Goal: Task Accomplishment & Management: Manage account settings

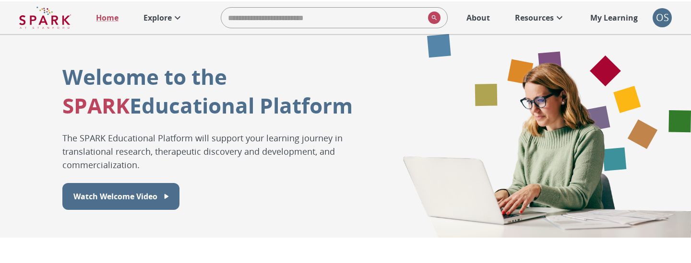
scroll to position [352, 0]
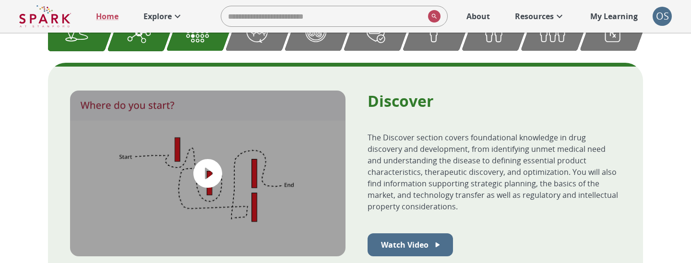
click at [174, 16] on icon at bounding box center [178, 17] width 12 height 12
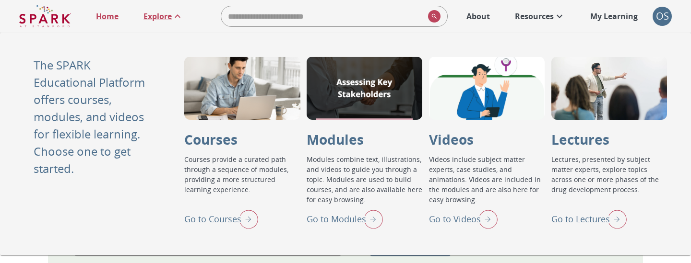
click at [593, 227] on div "Go to Lectures" at bounding box center [588, 219] width 75 height 25
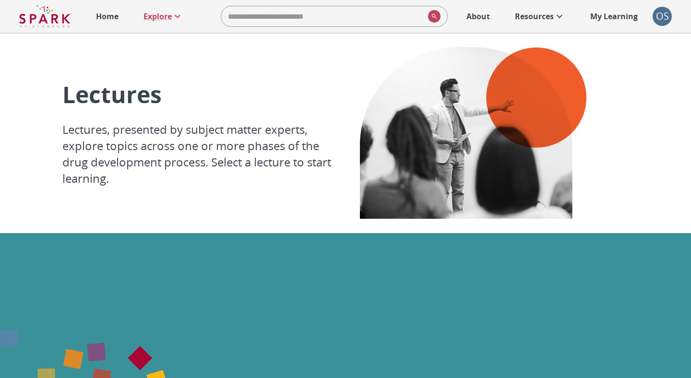
click at [670, 17] on div "OS" at bounding box center [661, 16] width 19 height 19
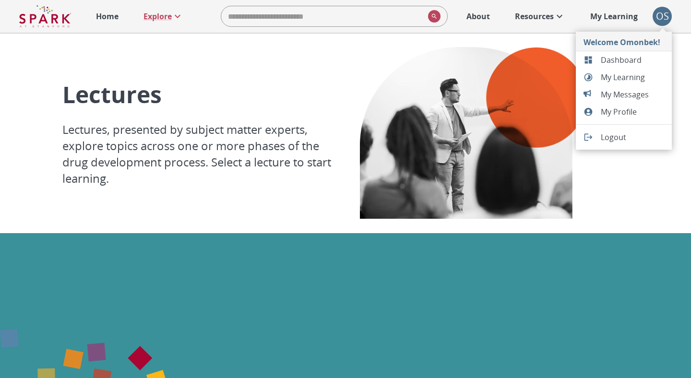
click at [628, 63] on span "Dashboard" at bounding box center [632, 60] width 63 height 12
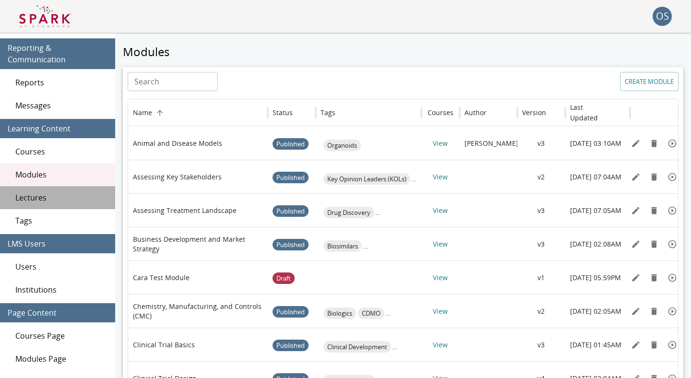
click at [65, 204] on div "Lectures" at bounding box center [57, 197] width 115 height 23
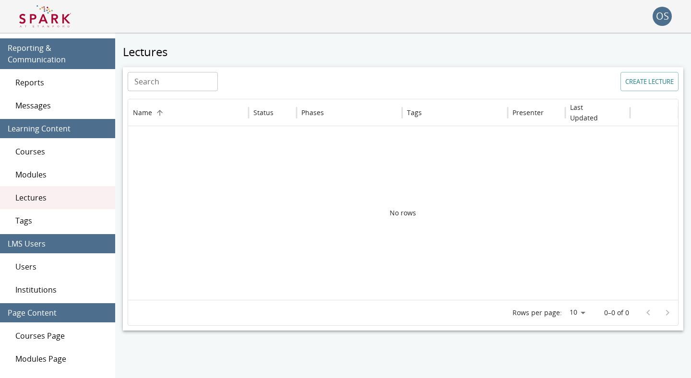
click at [658, 90] on button "CREATE LECTURE" at bounding box center [649, 81] width 58 height 19
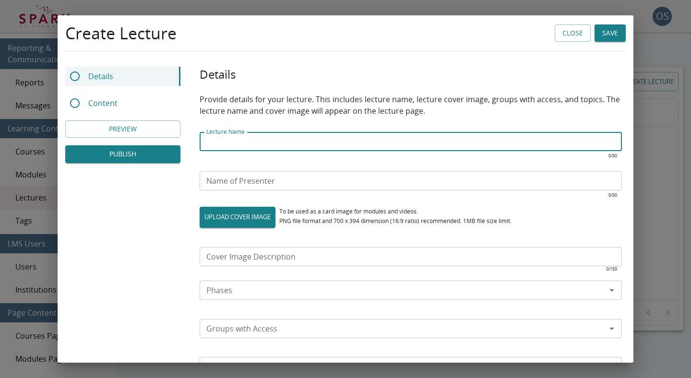
click at [463, 139] on input "Lecture Name" at bounding box center [411, 141] width 422 height 19
type input "**********"
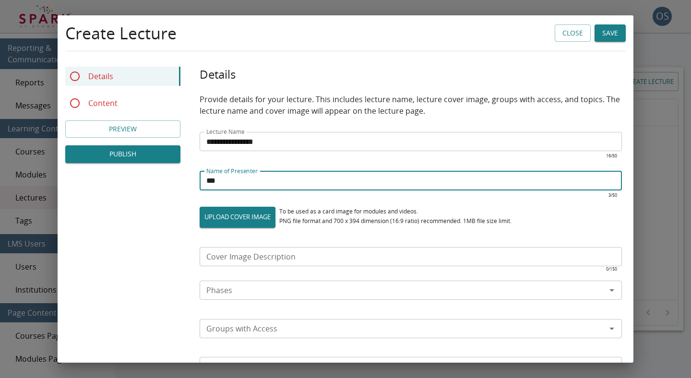
type input "***"
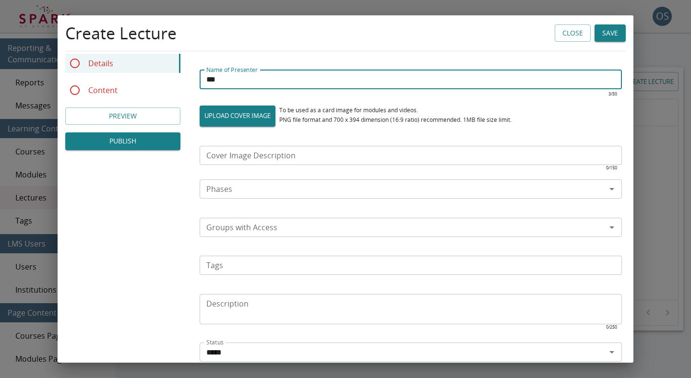
scroll to position [65, 0]
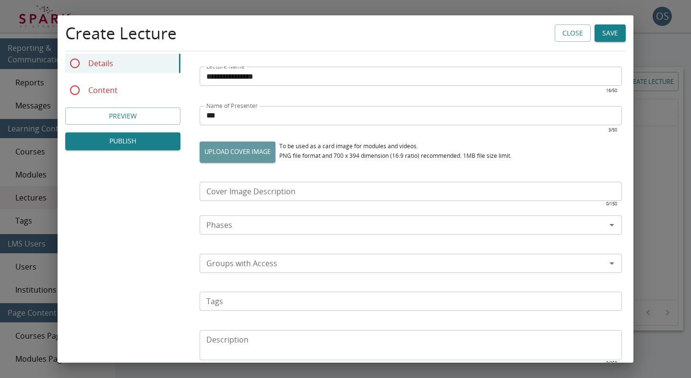
click at [266, 146] on label "UPLOAD COVER IMAGE" at bounding box center [238, 152] width 76 height 21
click at [200, 162] on input "UPLOAD COVER IMAGE" at bounding box center [200, 162] width 0 height 0
type input "**********"
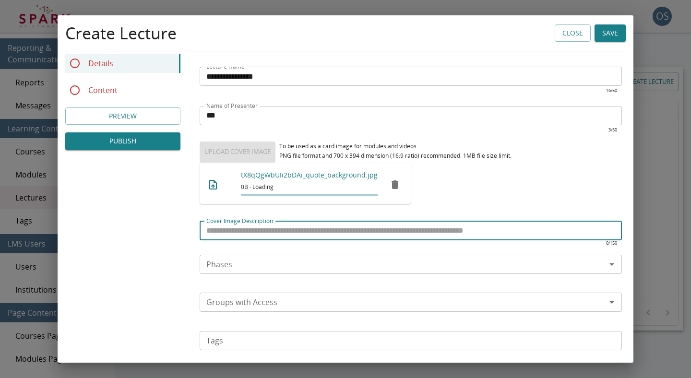
click at [316, 224] on input "Cover Image Description" at bounding box center [411, 230] width 422 height 19
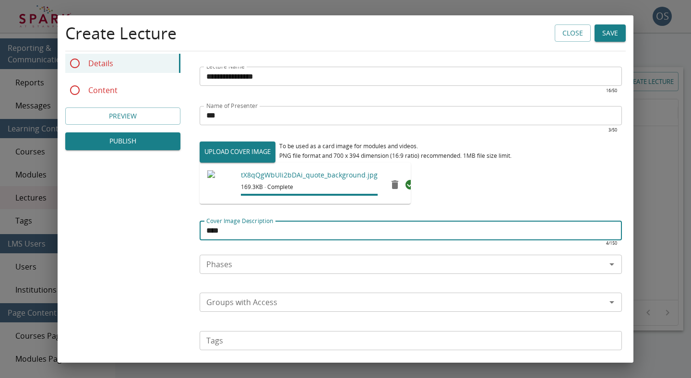
type input "****"
click at [299, 260] on input "Phases" at bounding box center [402, 264] width 401 height 13
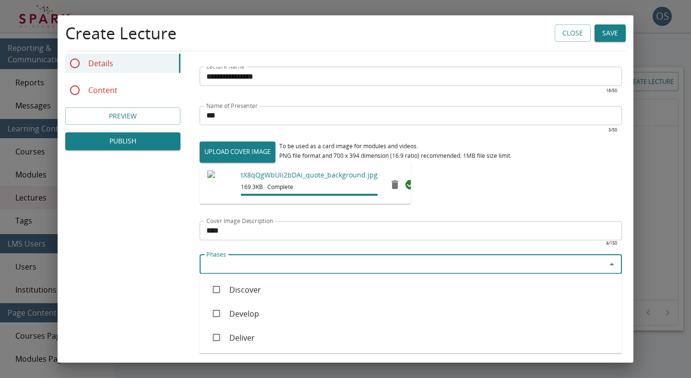
click at [275, 260] on li "Discover" at bounding box center [411, 290] width 422 height 24
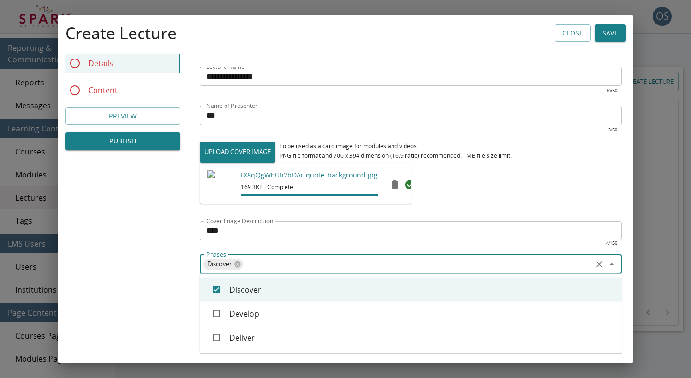
click at [271, 260] on li "Develop" at bounding box center [411, 314] width 422 height 24
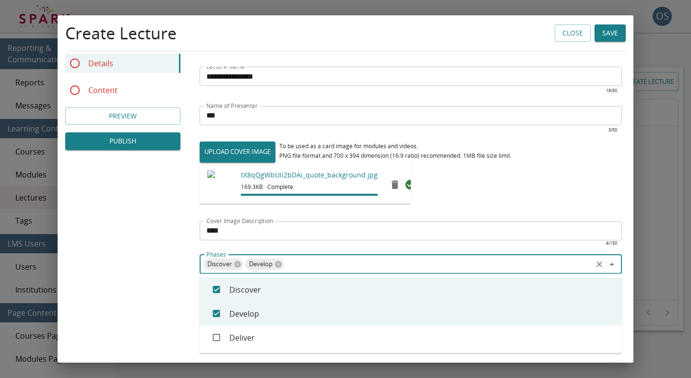
click at [271, 260] on li "Deliver" at bounding box center [411, 338] width 422 height 24
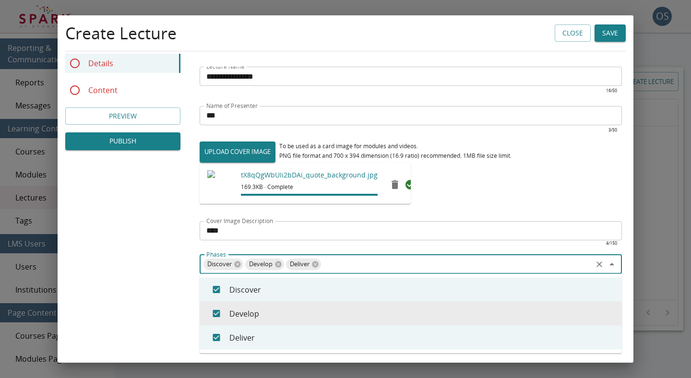
click at [162, 260] on div "**********" at bounding box center [346, 316] width 576 height 631
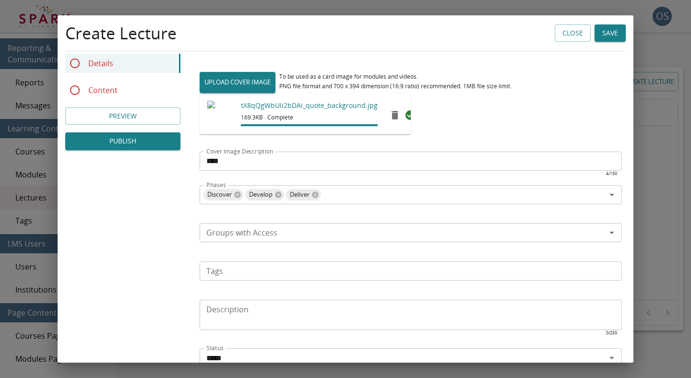
scroll to position [169, 0]
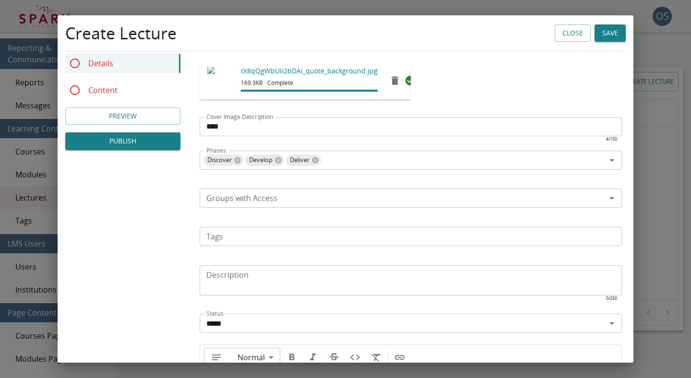
click at [227, 210] on p "​" at bounding box center [410, 215] width 409 height 10
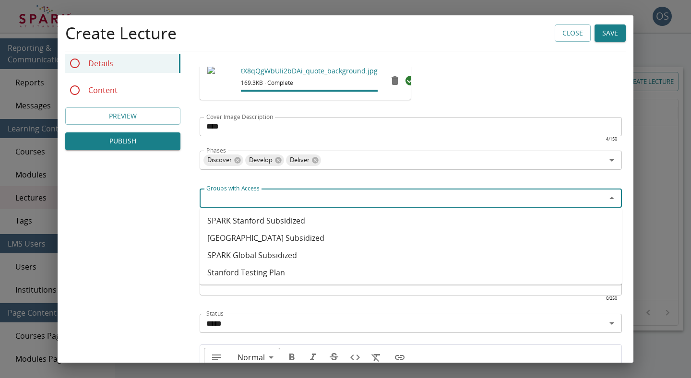
click at [227, 204] on input "Groups with Access" at bounding box center [402, 197] width 401 height 13
click at [235, 260] on li "Stanford Testing Plan" at bounding box center [411, 272] width 422 height 17
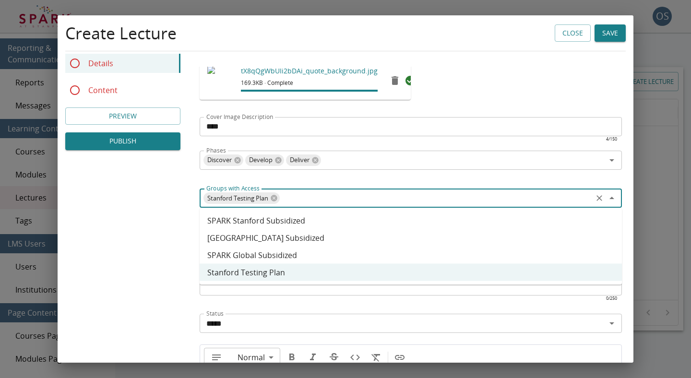
click at [246, 228] on li "SPARK Stanford Subsidized" at bounding box center [411, 220] width 422 height 17
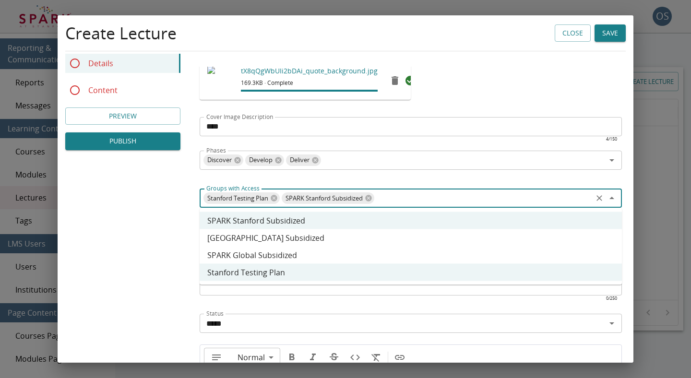
click at [179, 239] on div "**********" at bounding box center [346, 212] width 576 height 631
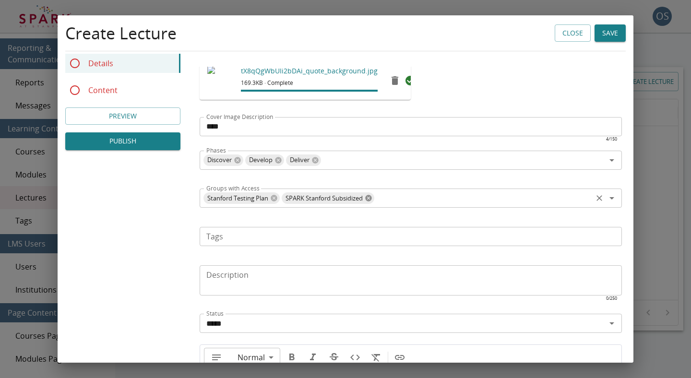
click at [371, 201] on icon at bounding box center [368, 198] width 6 height 6
click at [329, 244] on div "Tags" at bounding box center [411, 236] width 422 height 19
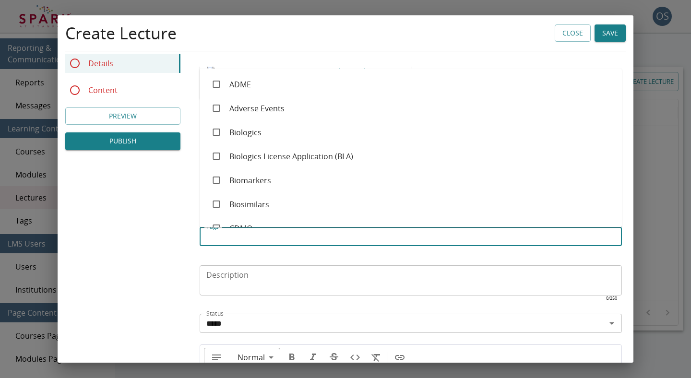
click at [154, 257] on div "**********" at bounding box center [346, 212] width 576 height 631
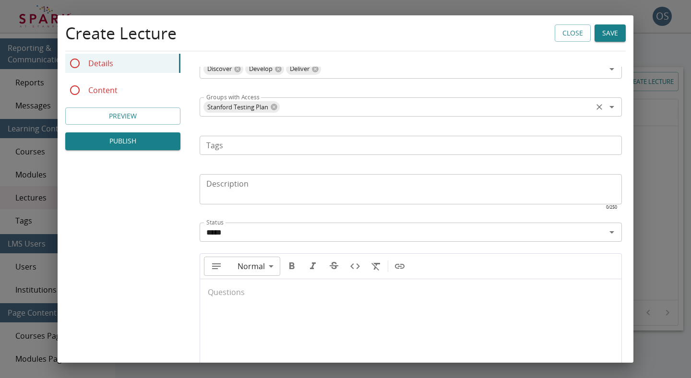
scroll to position [277, 0]
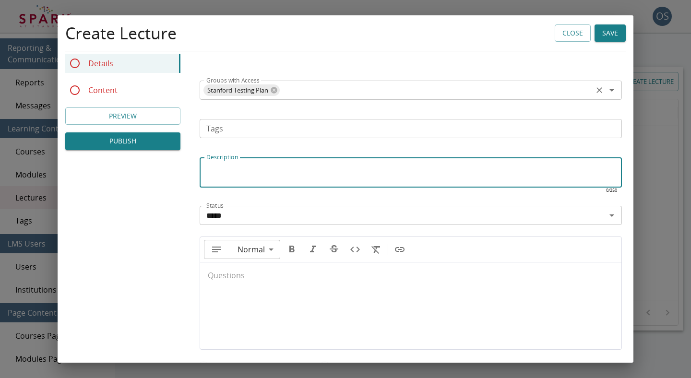
click at [247, 173] on textarea "Description" at bounding box center [410, 173] width 409 height 22
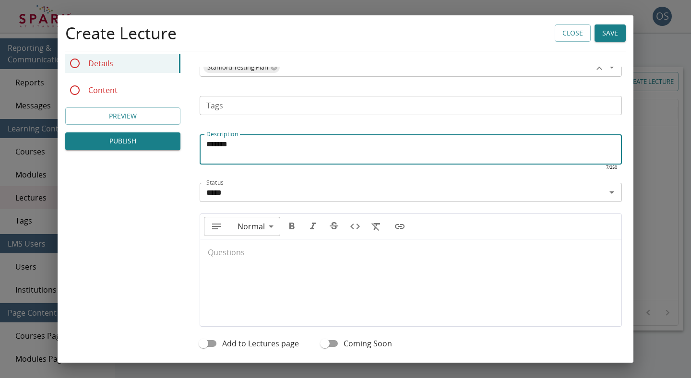
type textarea "*******"
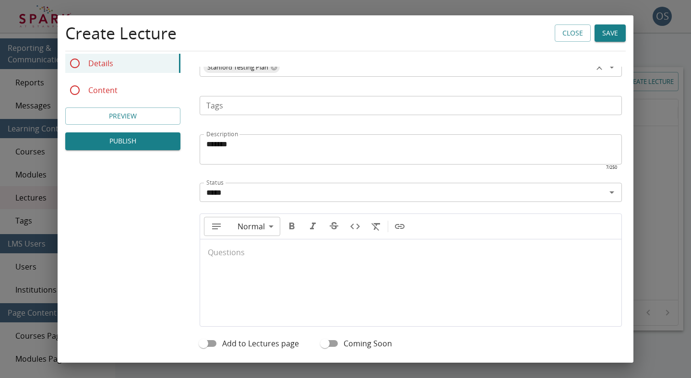
click at [243, 259] on p at bounding box center [411, 260] width 406 height 10
type input "**"
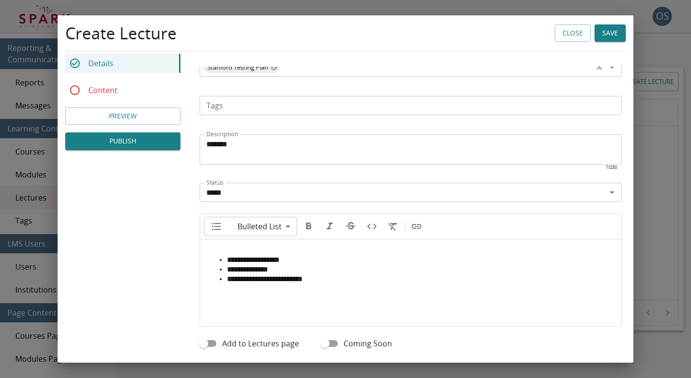
click at [223, 260] on span "Add to Lectures page" at bounding box center [260, 344] width 77 height 12
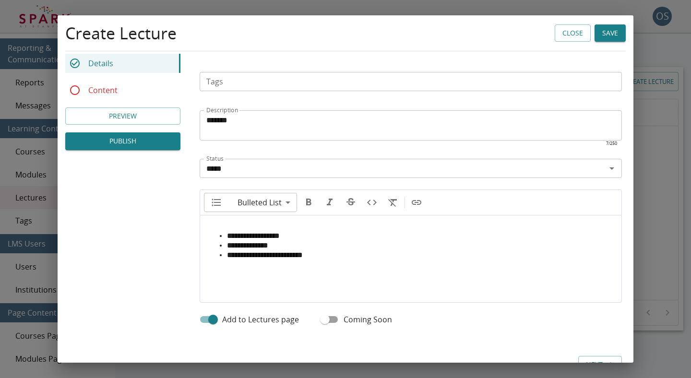
scroll to position [354, 0]
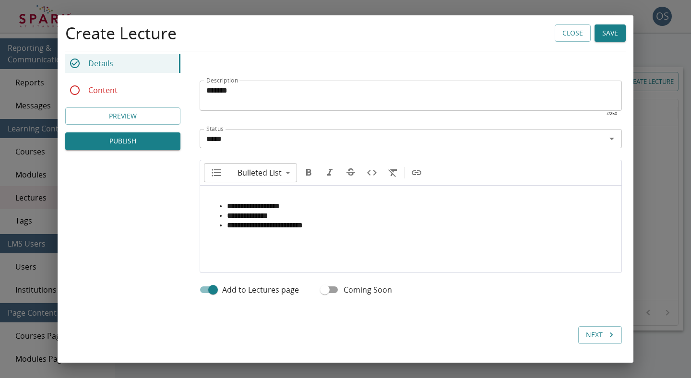
click at [587, 260] on button "Next" at bounding box center [600, 335] width 44 height 18
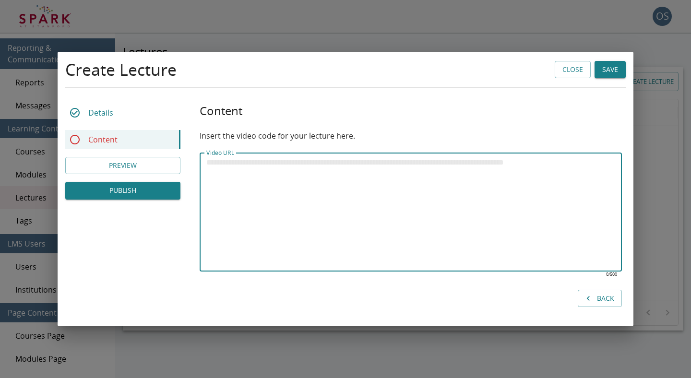
click at [394, 225] on textarea "Video URL" at bounding box center [410, 212] width 409 height 110
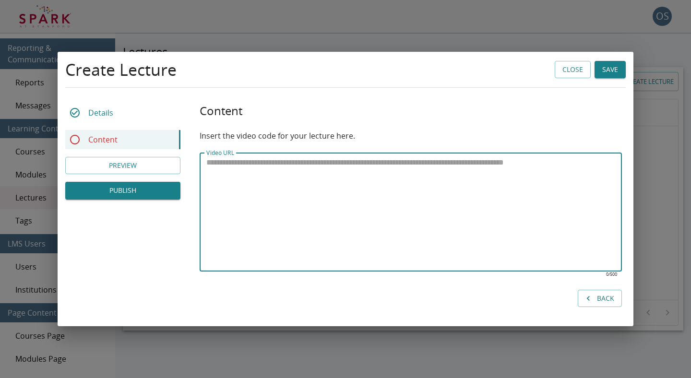
paste textarea "**********"
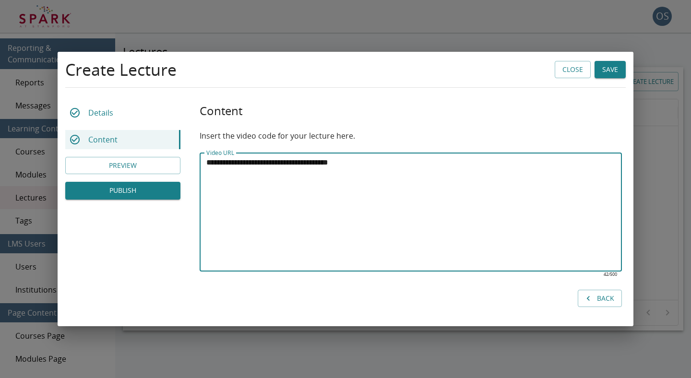
type textarea "**********"
click at [616, 77] on button "Save" at bounding box center [609, 70] width 31 height 18
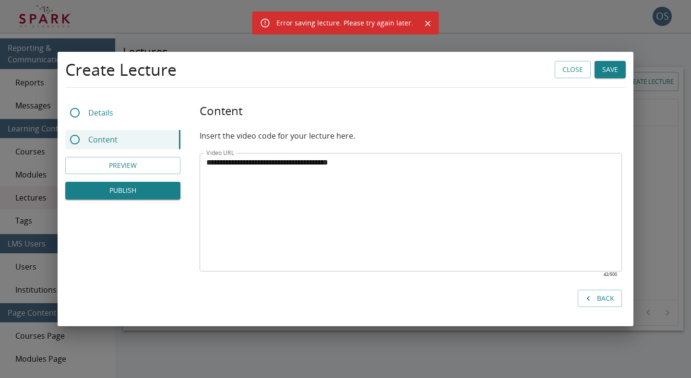
click at [151, 116] on div "Details" at bounding box center [122, 112] width 115 height 19
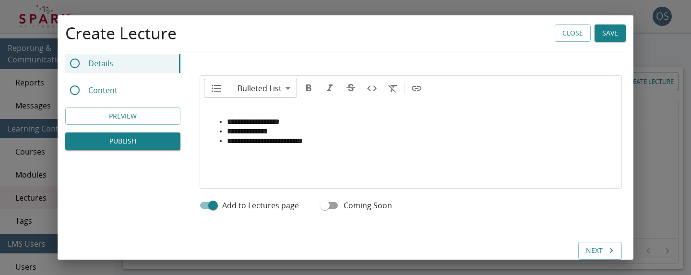
scroll to position [433, 0]
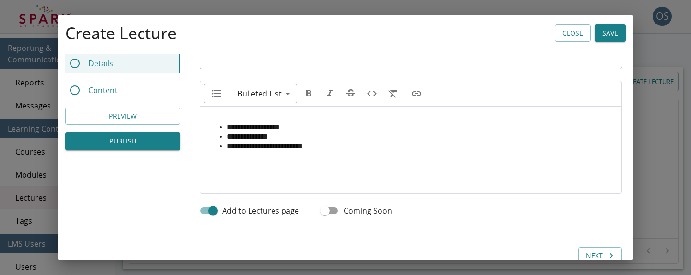
click at [145, 120] on button "PREVIEW" at bounding box center [122, 116] width 115 height 18
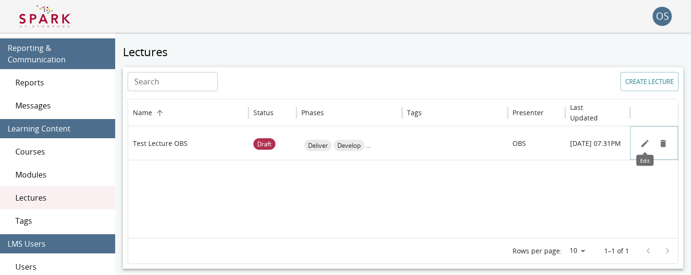
click at [641, 146] on icon "Edit" at bounding box center [644, 143] width 7 height 7
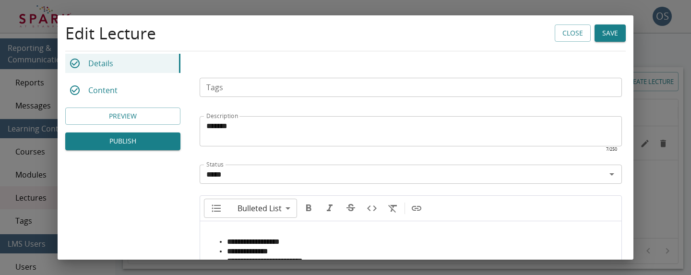
scroll to position [457, 0]
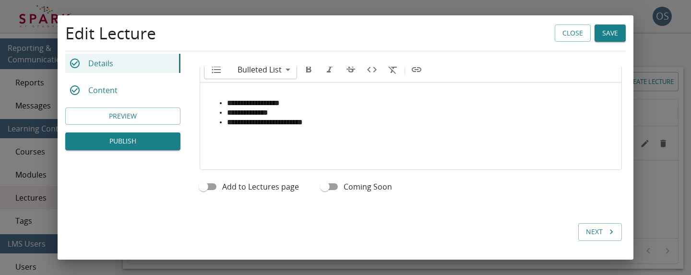
click at [593, 225] on button "Next" at bounding box center [600, 232] width 44 height 18
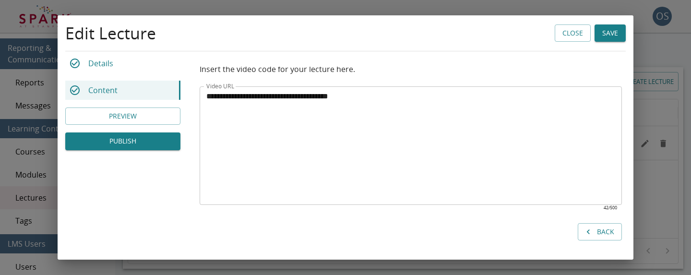
scroll to position [30, 0]
click at [593, 232] on icon "Back" at bounding box center [588, 232] width 10 height 10
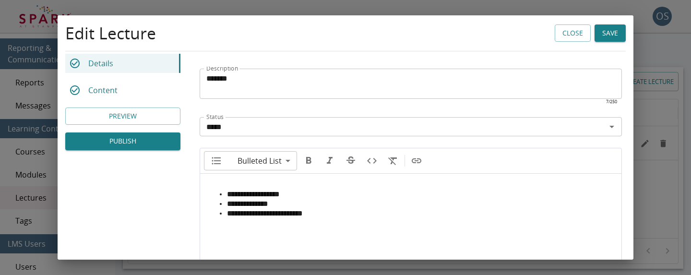
scroll to position [457, 0]
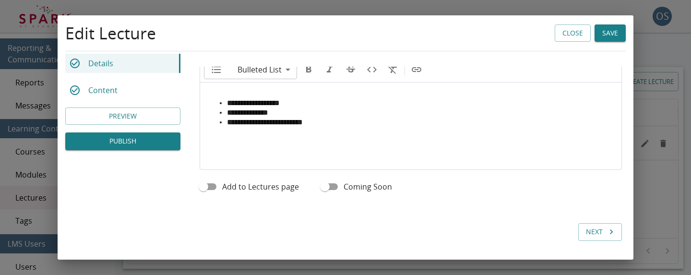
click at [261, 189] on span "Add to Lectures page" at bounding box center [260, 187] width 77 height 12
click at [610, 39] on button "Save" at bounding box center [609, 33] width 31 height 18
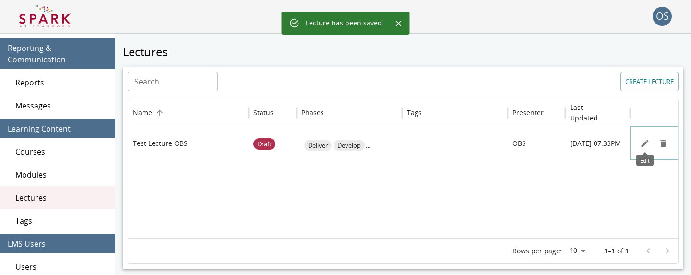
click at [641, 143] on icon "Edit" at bounding box center [645, 144] width 10 height 10
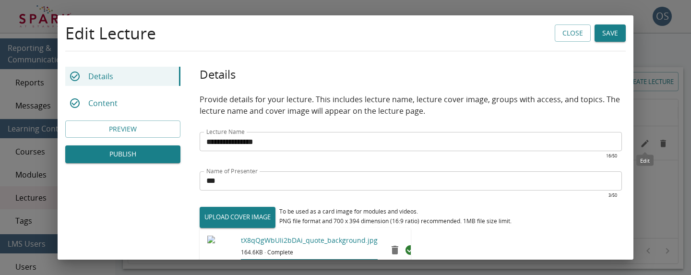
scroll to position [306, 0]
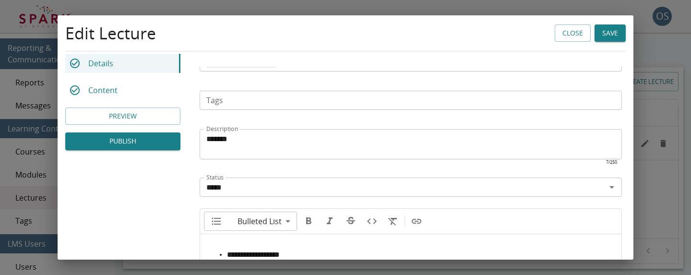
click at [152, 142] on button "PUBLISH" at bounding box center [122, 142] width 115 height 18
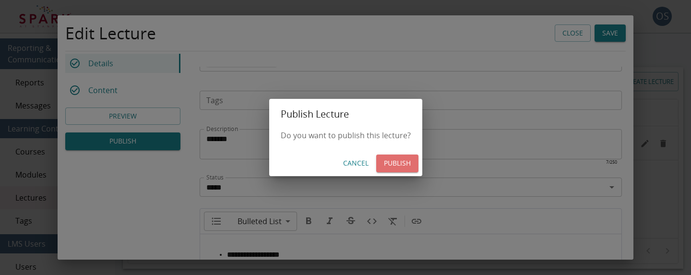
click at [391, 158] on button "PUBLISH" at bounding box center [397, 163] width 42 height 18
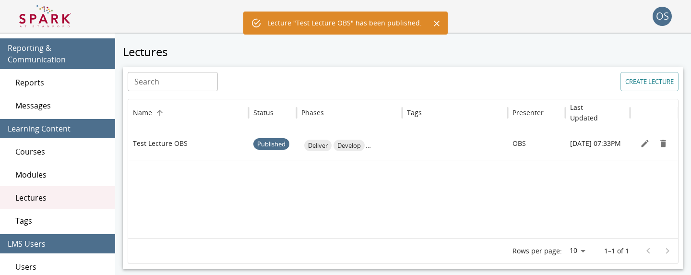
click at [384, 185] on div at bounding box center [403, 199] width 550 height 78
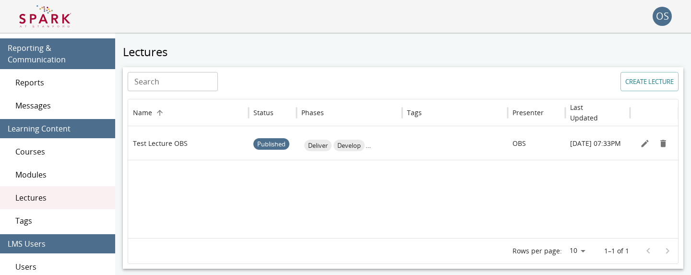
click at [62, 15] on img at bounding box center [45, 16] width 52 height 23
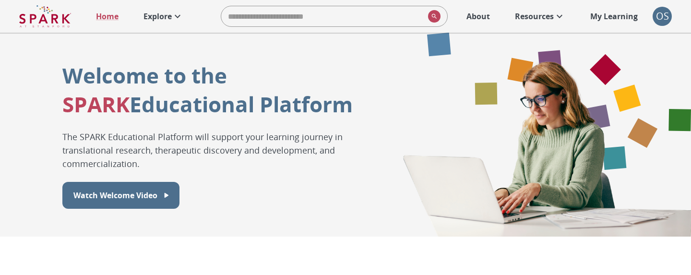
click at [170, 6] on link "Explore" at bounding box center [163, 16] width 49 height 21
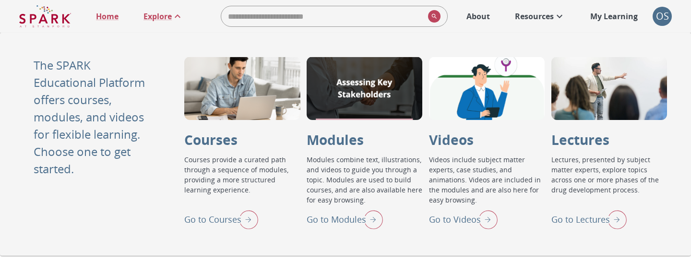
click at [608, 221] on img "Go to Lectures" at bounding box center [615, 219] width 24 height 25
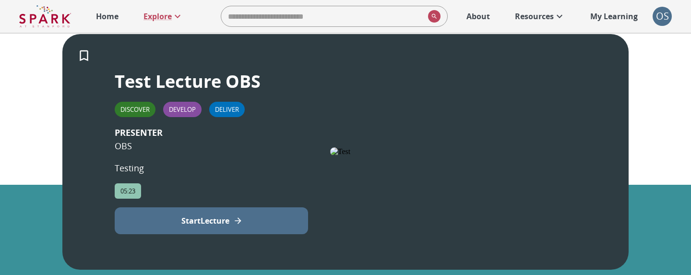
scroll to position [202, 0]
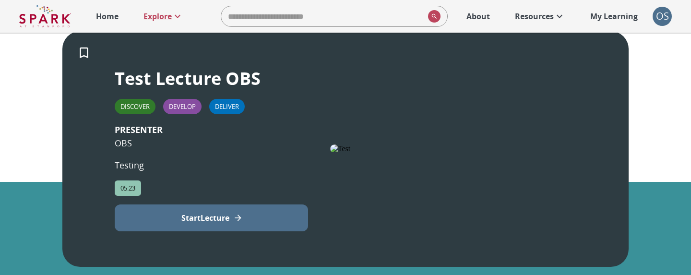
click at [209, 223] on p "Start Lecture" at bounding box center [205, 218] width 48 height 12
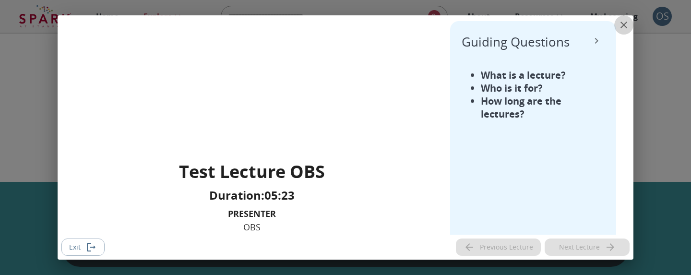
click at [622, 27] on icon "close" at bounding box center [624, 25] width 12 height 12
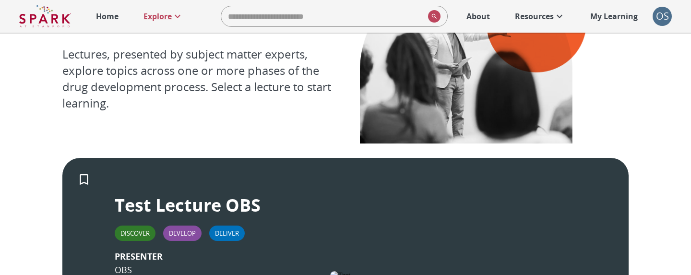
scroll to position [74, 0]
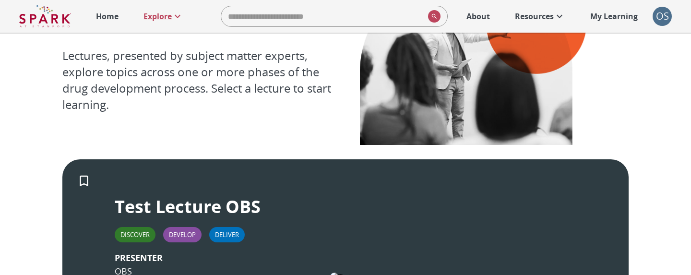
click at [663, 19] on div "OS" at bounding box center [661, 16] width 19 height 19
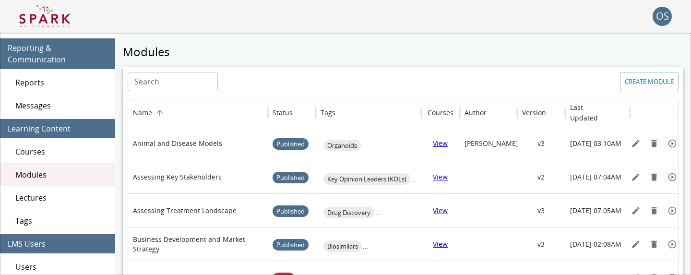
click at [47, 198] on span "Lectures" at bounding box center [61, 198] width 92 height 12
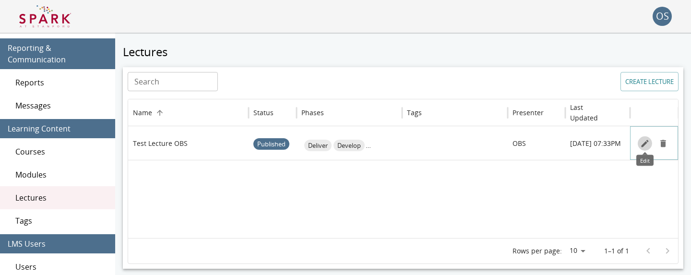
click at [641, 142] on icon "Edit" at bounding box center [645, 144] width 10 height 10
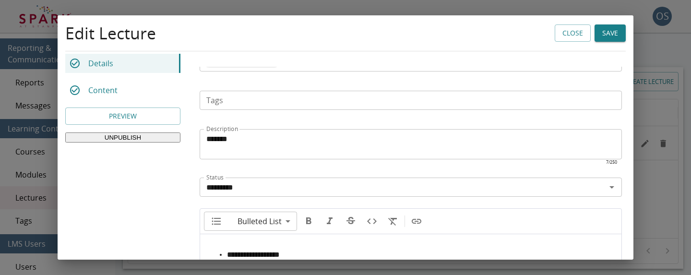
scroll to position [457, 0]
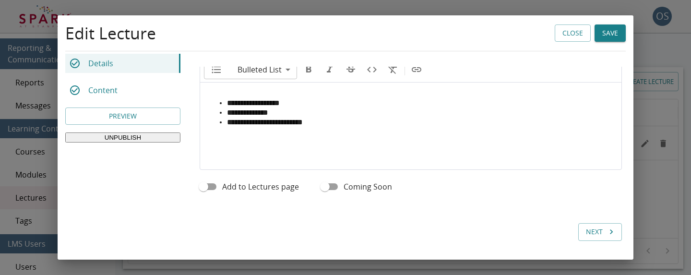
click at [595, 237] on button "Next" at bounding box center [600, 232] width 44 height 18
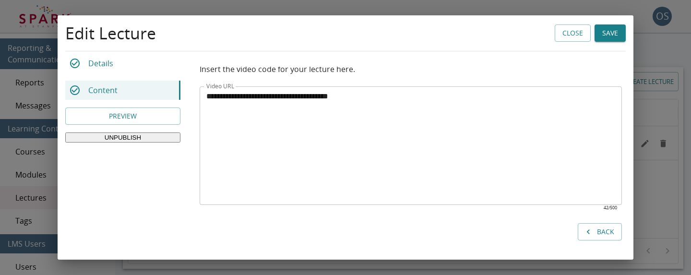
scroll to position [30, 0]
click at [347, 97] on textarea "**********" at bounding box center [410, 146] width 409 height 110
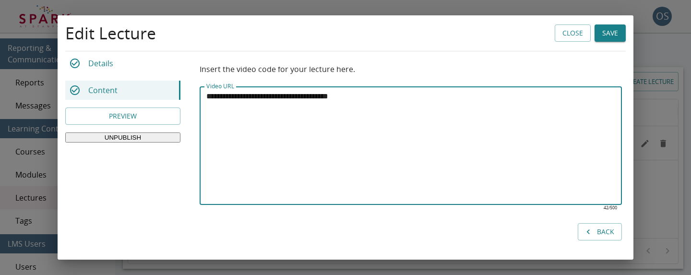
click at [347, 97] on textarea "**********" at bounding box center [410, 146] width 409 height 110
paste textarea "**********"
type textarea "**********"
click at [607, 36] on button "Save" at bounding box center [609, 33] width 31 height 18
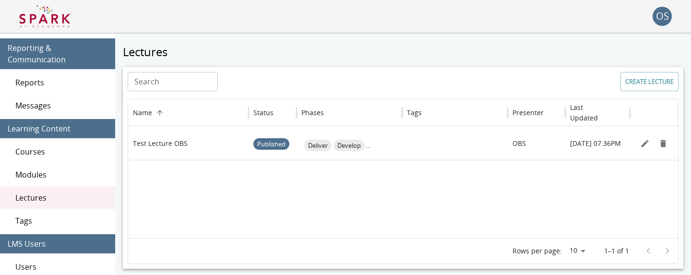
click at [59, 20] on img at bounding box center [45, 16] width 52 height 23
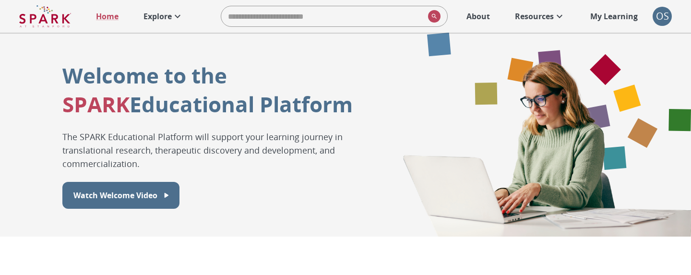
click at [169, 18] on p "Explore" at bounding box center [157, 17] width 28 height 12
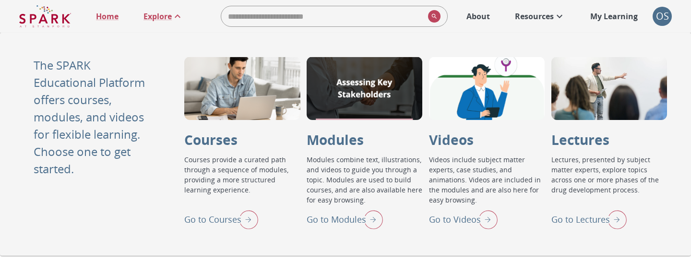
click at [569, 222] on p "Go to Lectures" at bounding box center [580, 219] width 59 height 13
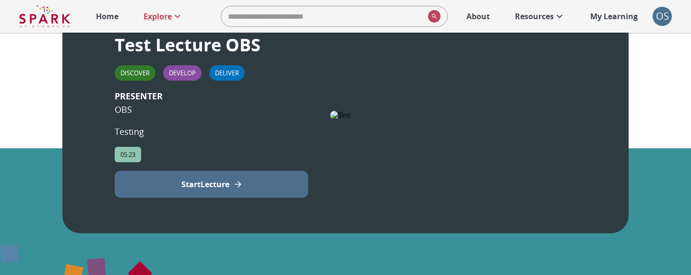
scroll to position [243, 0]
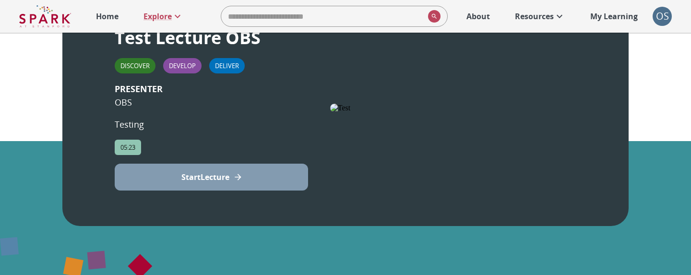
click at [276, 190] on button "Start Lecture" at bounding box center [211, 177] width 193 height 27
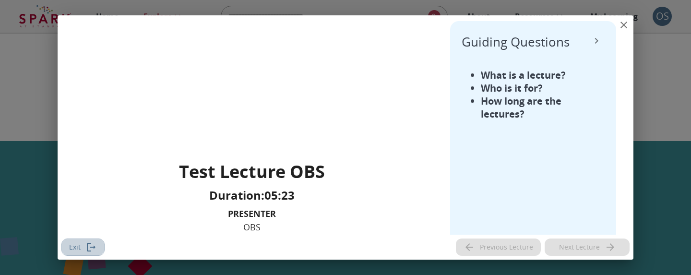
click at [94, 247] on icon "Exit" at bounding box center [93, 246] width 6 height 3
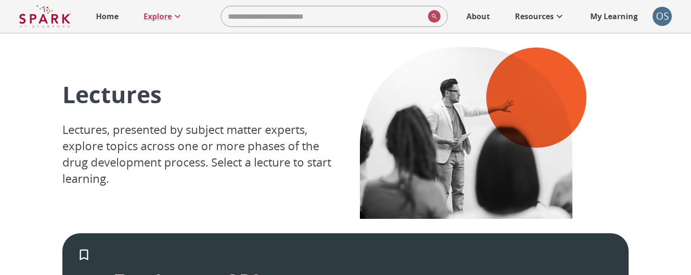
click at [664, 15] on div "OS" at bounding box center [661, 16] width 19 height 19
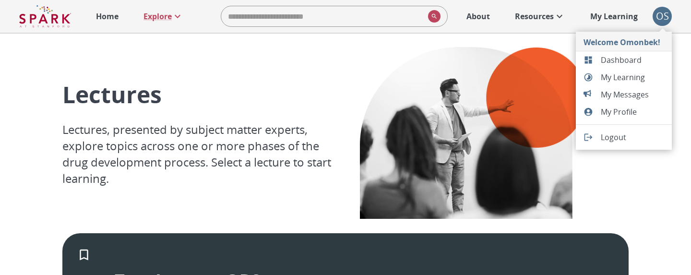
click at [623, 60] on span "Dashboard" at bounding box center [632, 60] width 63 height 12
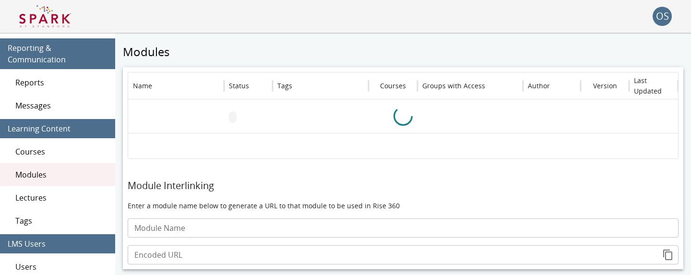
click at [71, 195] on span "Lectures" at bounding box center [61, 198] width 92 height 12
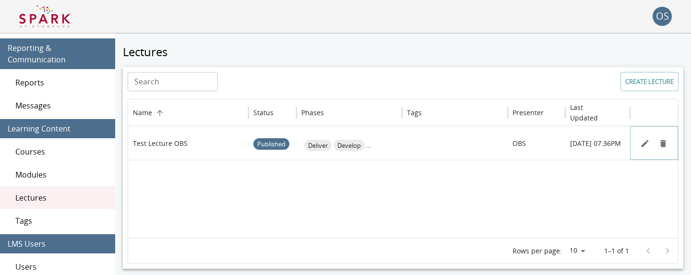
click at [668, 142] on button "Remove" at bounding box center [663, 143] width 14 height 14
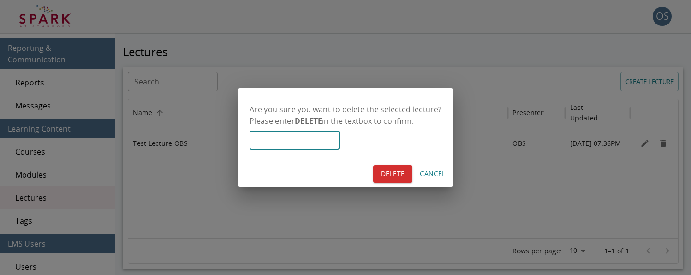
click at [313, 144] on input "text" at bounding box center [294, 139] width 90 height 19
type input "******"
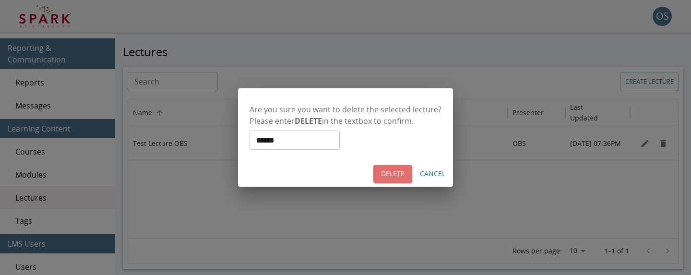
click at [393, 177] on button "DELETE" at bounding box center [392, 174] width 39 height 18
